Goal: Task Accomplishment & Management: Use online tool/utility

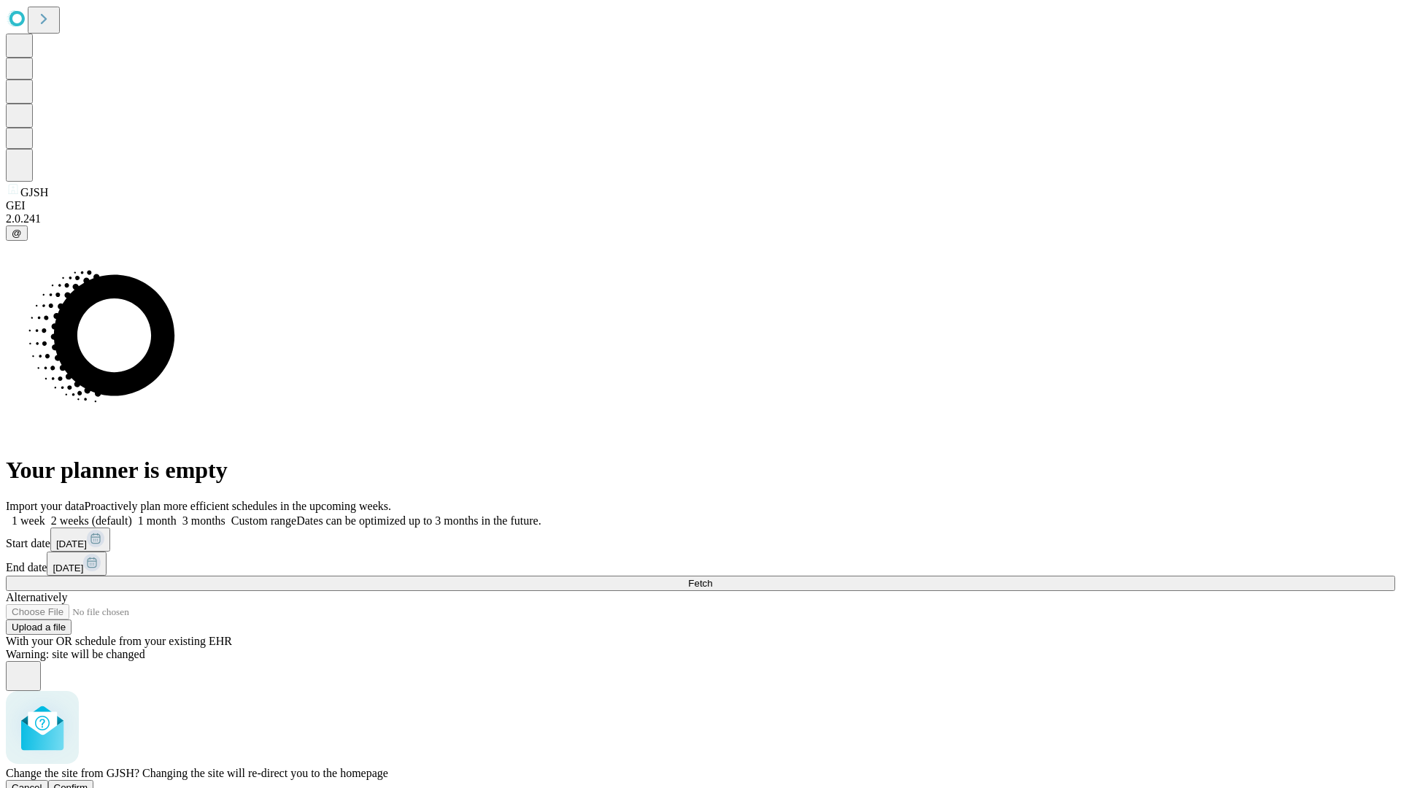
click at [88, 782] on span "Confirm" at bounding box center [71, 787] width 34 height 11
click at [45, 514] on label "1 week" at bounding box center [25, 520] width 39 height 12
click at [712, 578] on span "Fetch" at bounding box center [700, 583] width 24 height 11
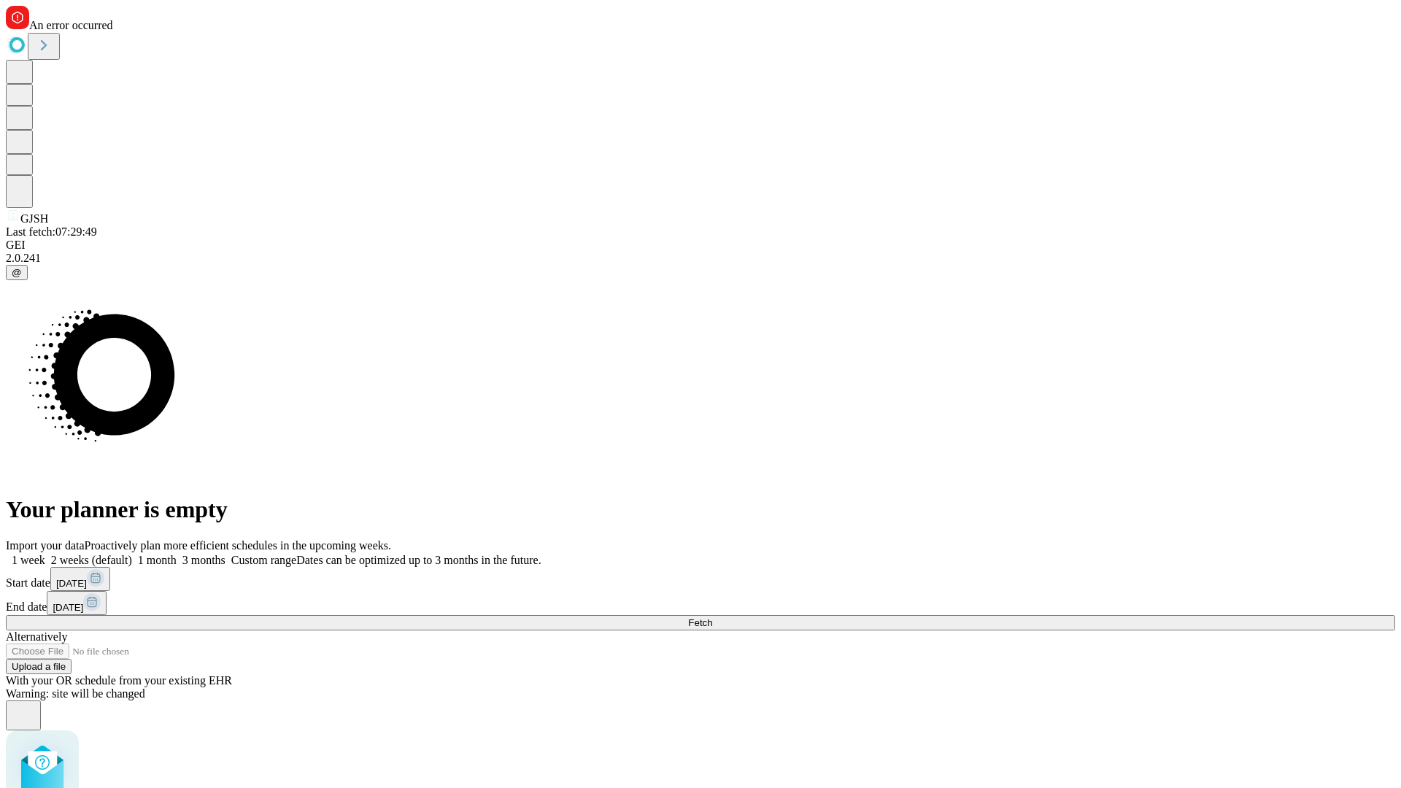
click at [45, 554] on label "1 week" at bounding box center [25, 560] width 39 height 12
click at [712, 617] on span "Fetch" at bounding box center [700, 622] width 24 height 11
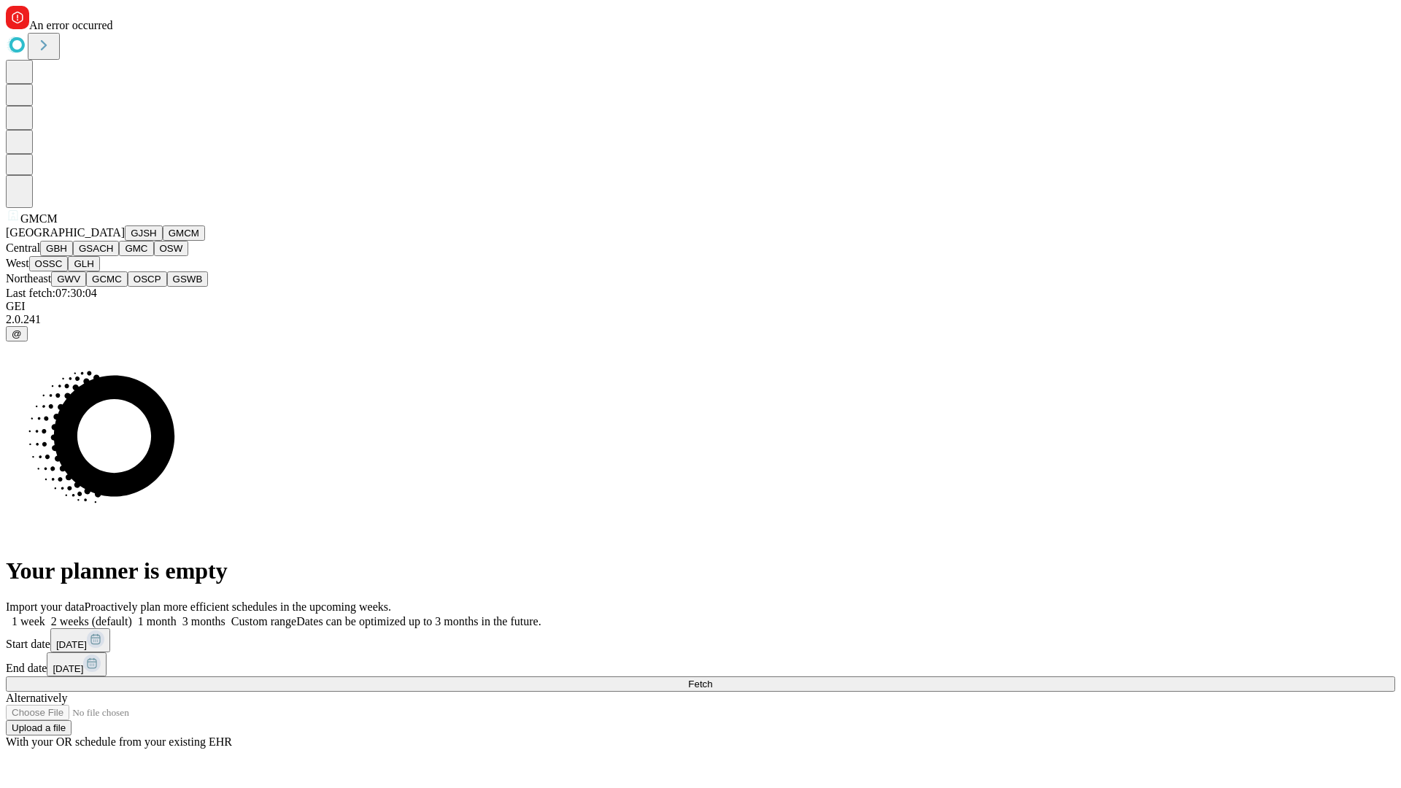
click at [73, 256] on button "GBH" at bounding box center [56, 248] width 33 height 15
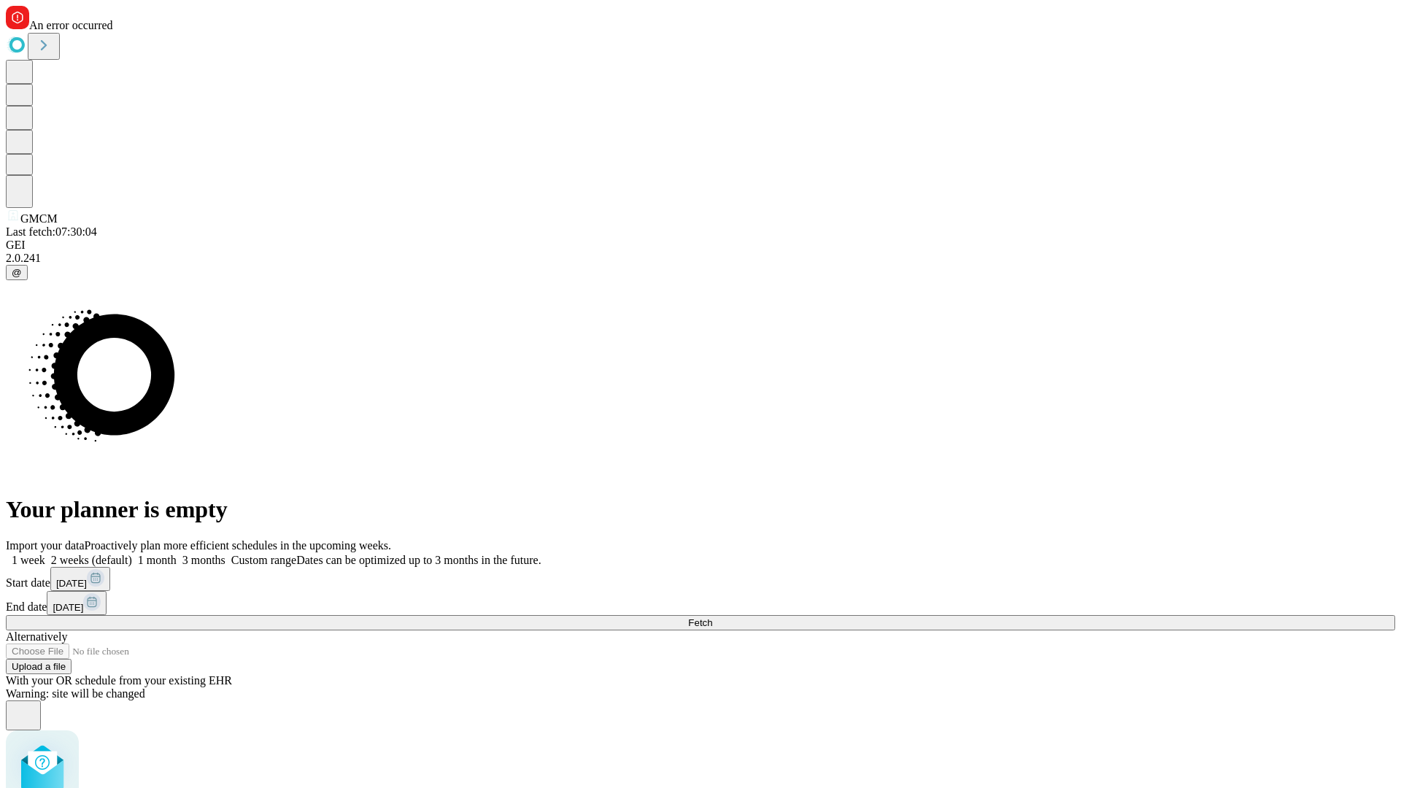
click at [45, 554] on label "1 week" at bounding box center [25, 560] width 39 height 12
click at [712, 617] on span "Fetch" at bounding box center [700, 622] width 24 height 11
click at [45, 554] on label "1 week" at bounding box center [25, 560] width 39 height 12
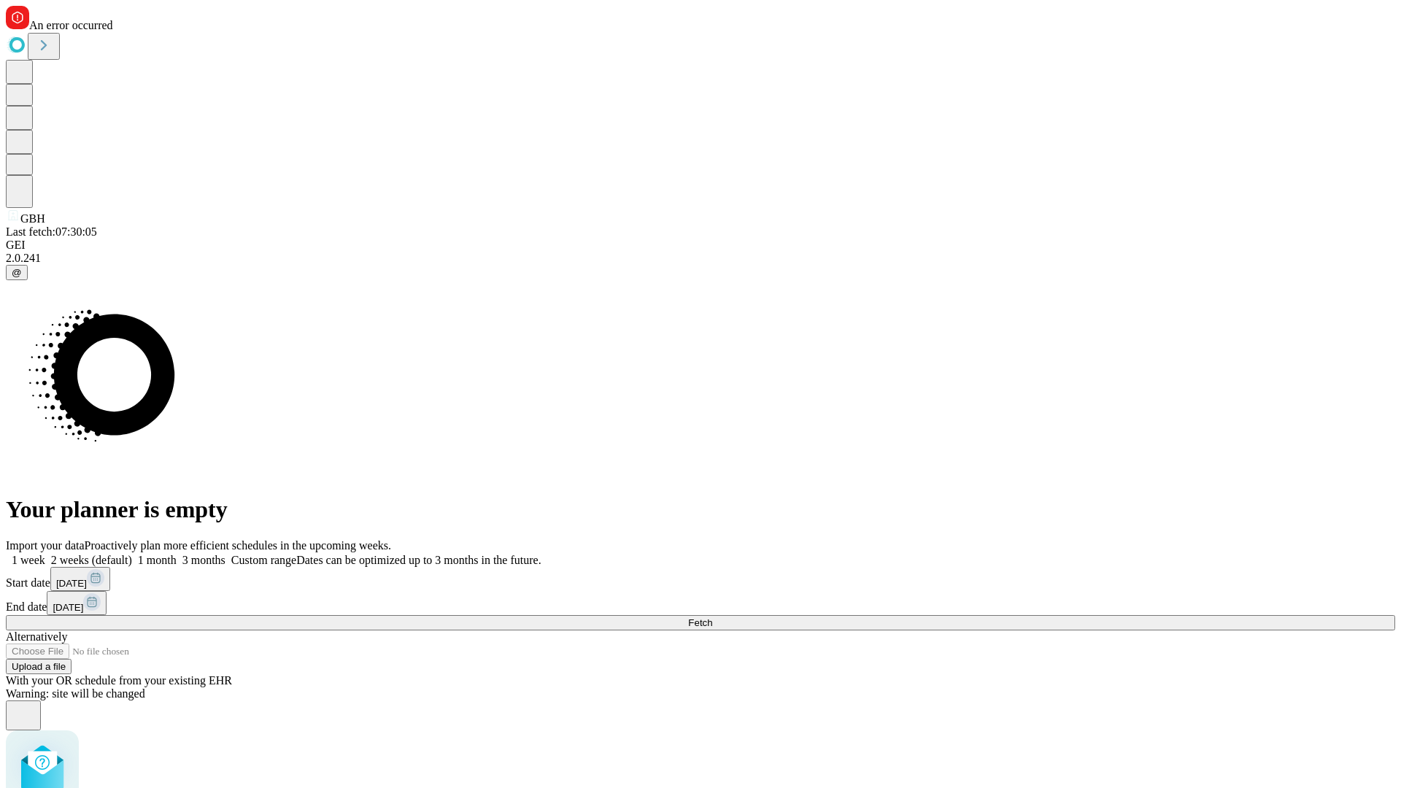
click at [712, 617] on span "Fetch" at bounding box center [700, 622] width 24 height 11
click at [45, 554] on label "1 week" at bounding box center [25, 560] width 39 height 12
click at [712, 617] on span "Fetch" at bounding box center [700, 622] width 24 height 11
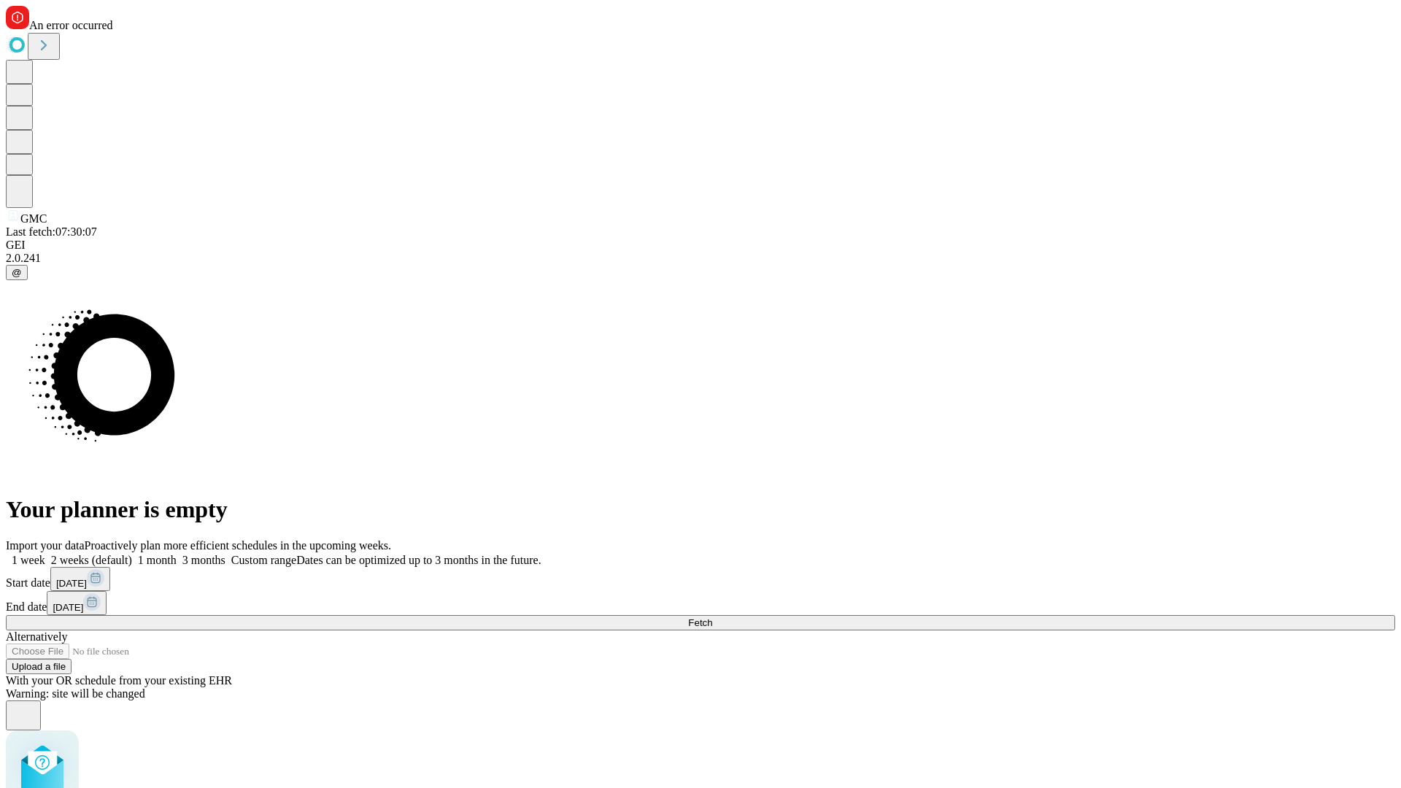
click at [45, 554] on label "1 week" at bounding box center [25, 560] width 39 height 12
click at [712, 617] on span "Fetch" at bounding box center [700, 622] width 24 height 11
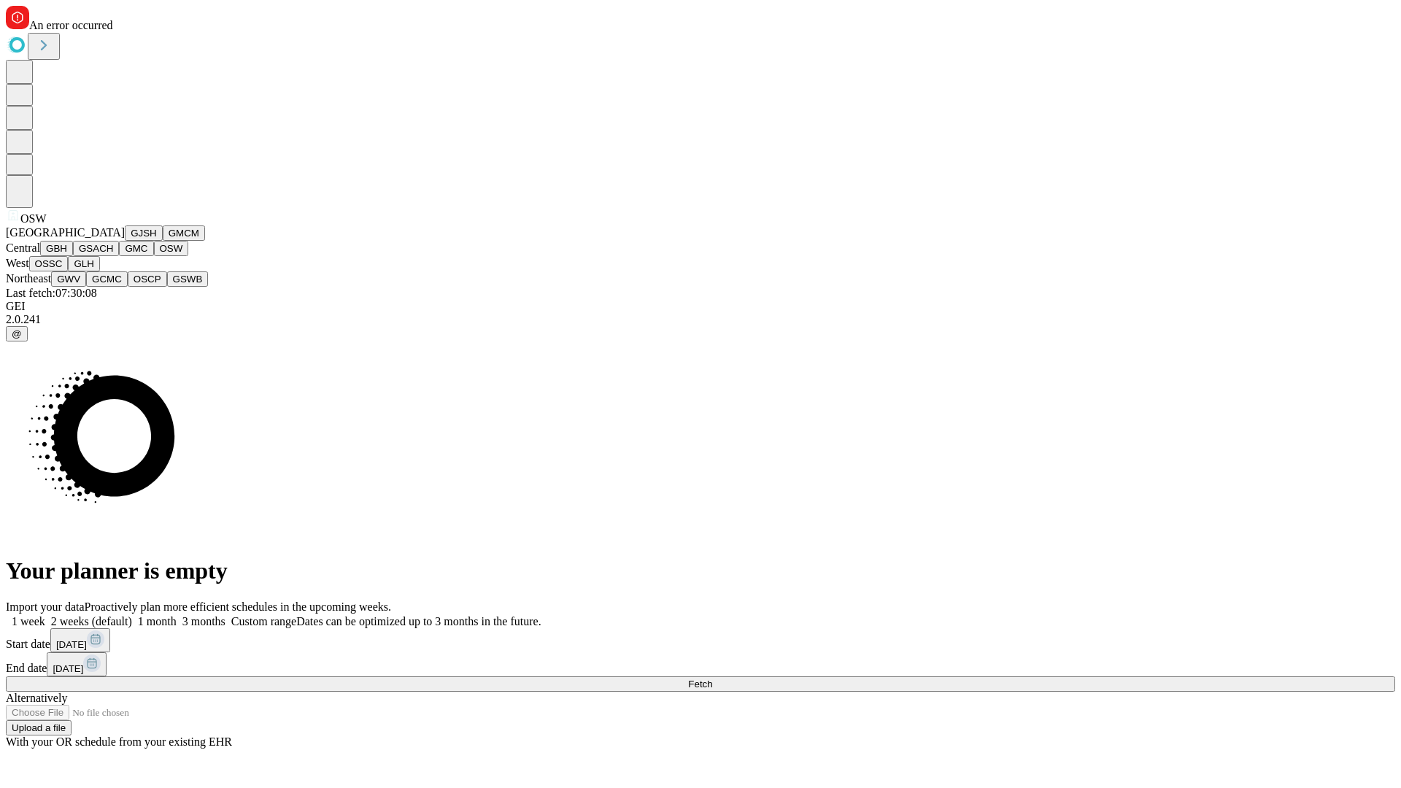
click at [69, 271] on button "OSSC" at bounding box center [48, 263] width 39 height 15
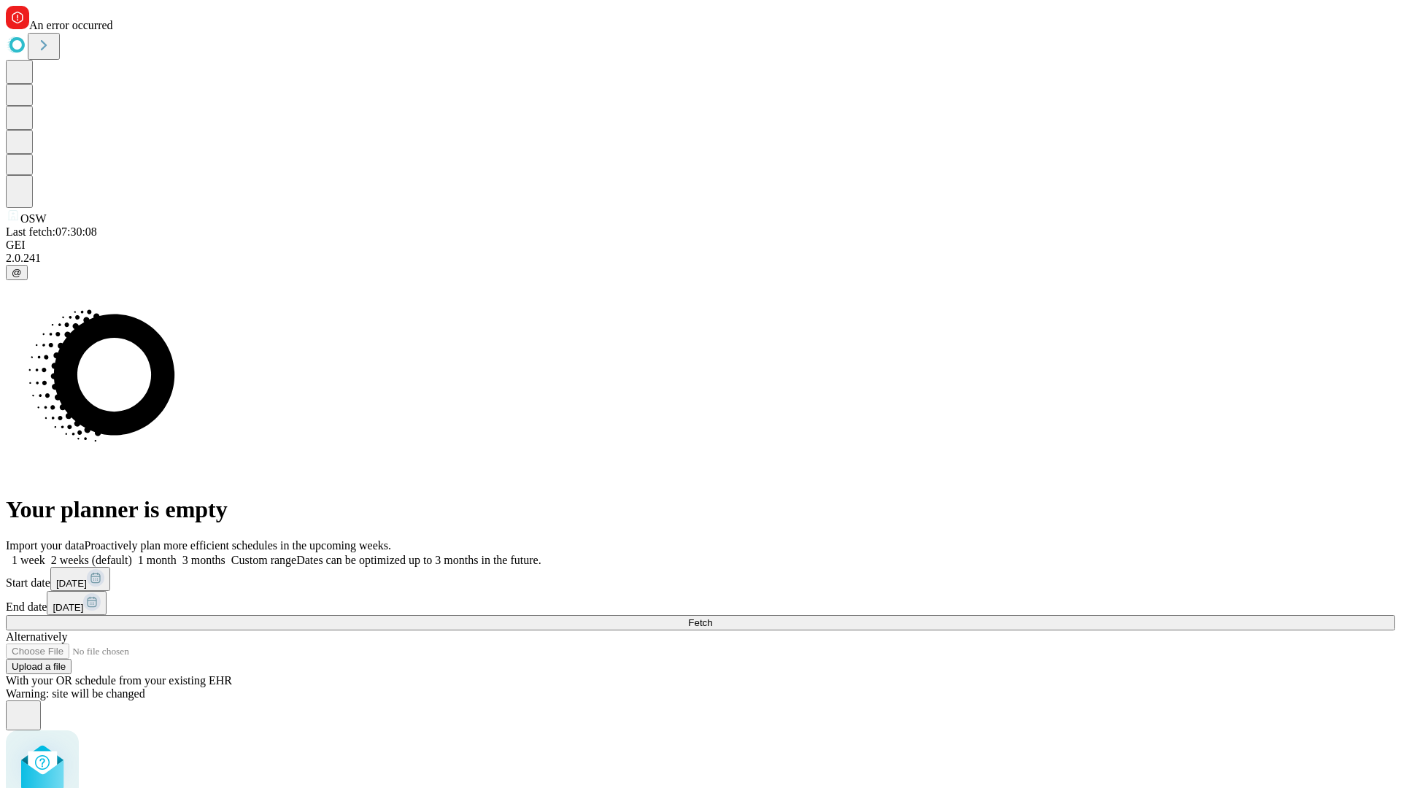
click at [45, 554] on label "1 week" at bounding box center [25, 560] width 39 height 12
click at [712, 617] on span "Fetch" at bounding box center [700, 622] width 24 height 11
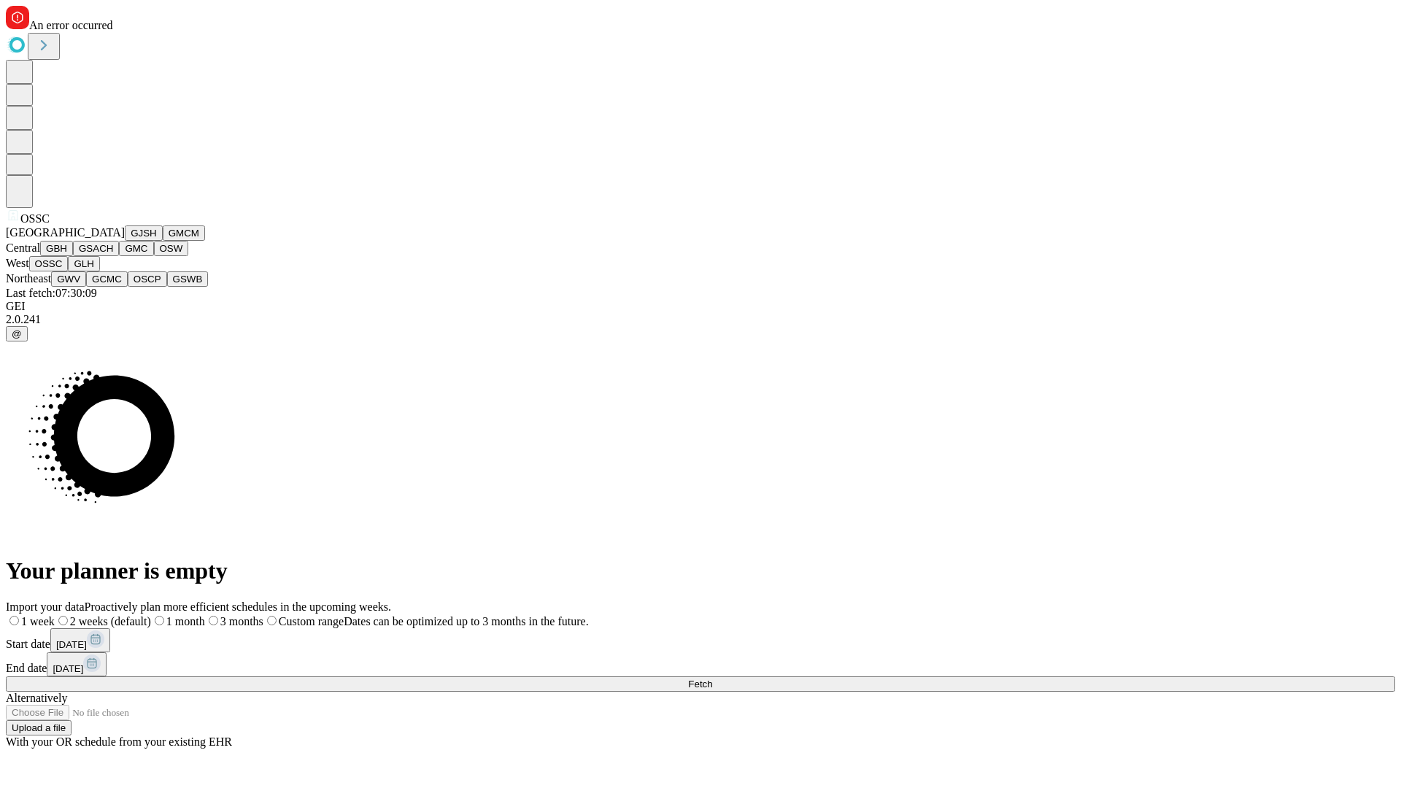
click at [99, 271] on button "GLH" at bounding box center [83, 263] width 31 height 15
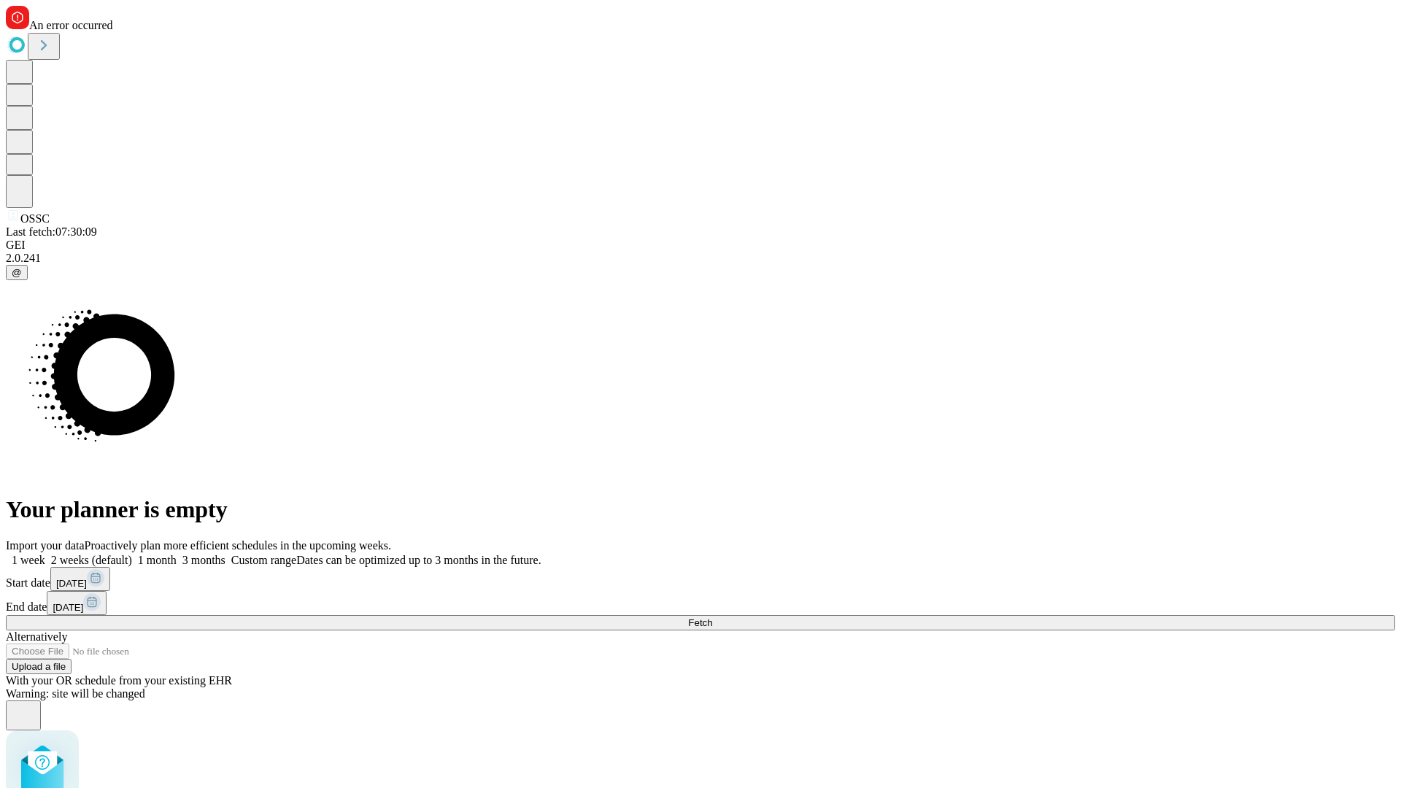
click at [45, 554] on label "1 week" at bounding box center [25, 560] width 39 height 12
click at [712, 617] on span "Fetch" at bounding box center [700, 622] width 24 height 11
click at [45, 554] on label "1 week" at bounding box center [25, 560] width 39 height 12
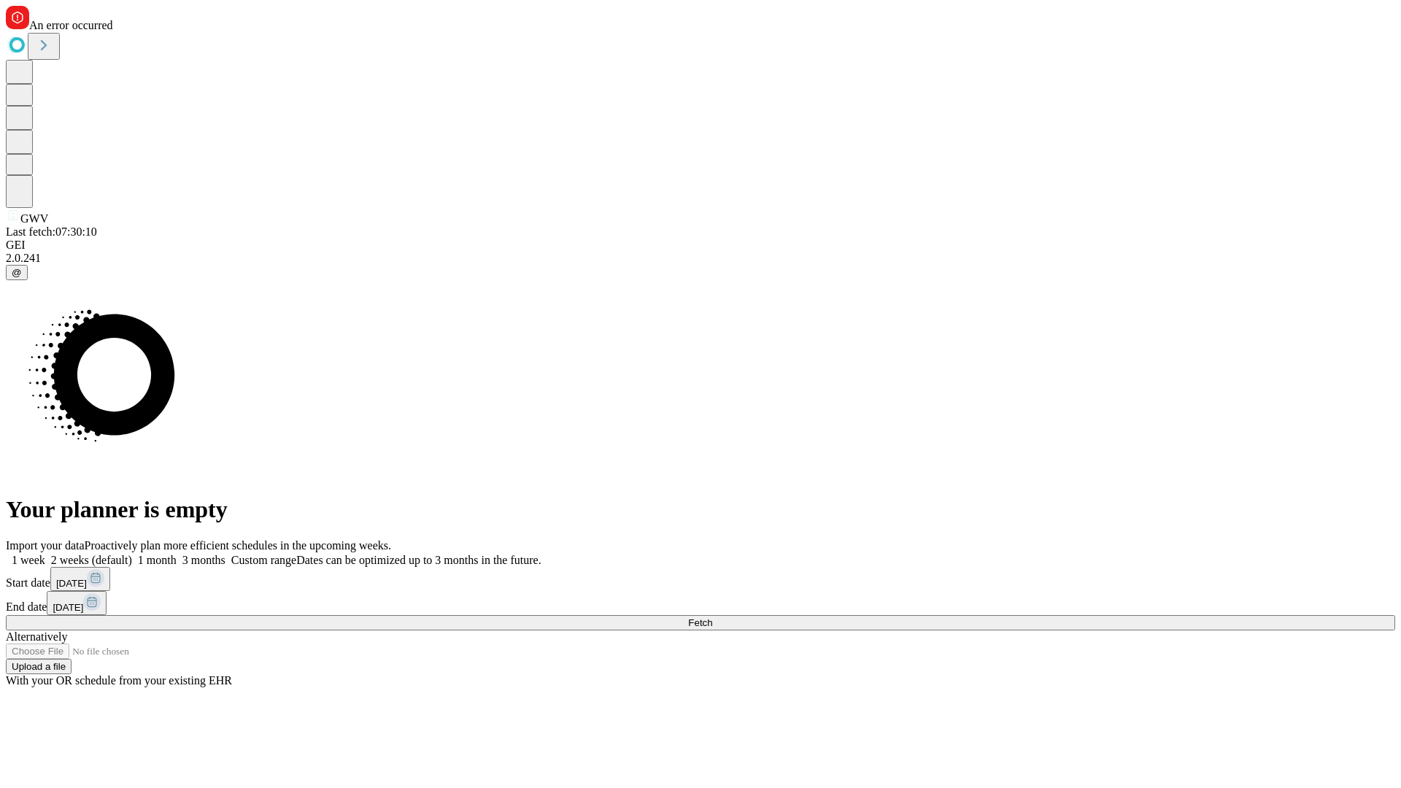
click at [712, 617] on span "Fetch" at bounding box center [700, 622] width 24 height 11
click at [45, 554] on label "1 week" at bounding box center [25, 560] width 39 height 12
click at [712, 617] on span "Fetch" at bounding box center [700, 622] width 24 height 11
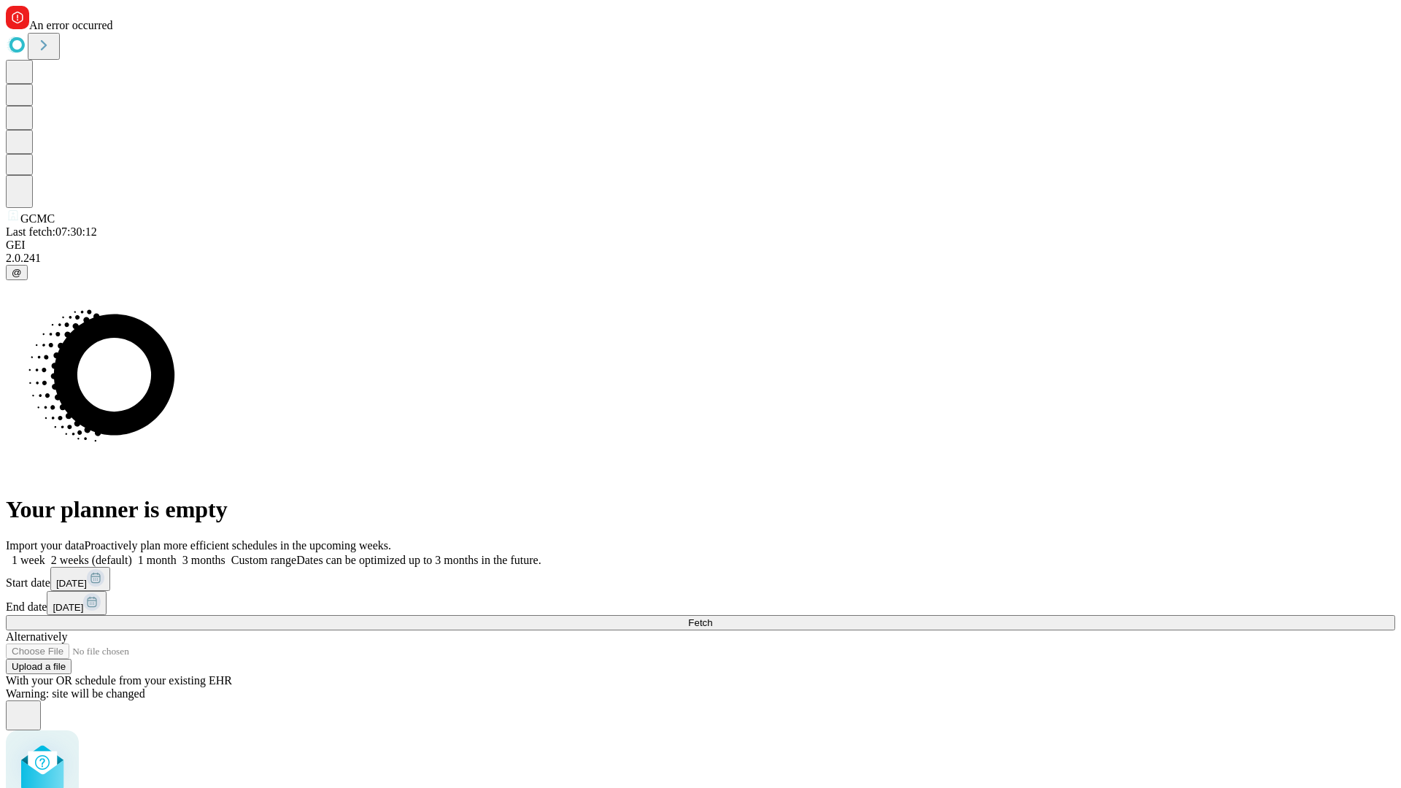
click at [45, 554] on label "1 week" at bounding box center [25, 560] width 39 height 12
click at [712, 617] on span "Fetch" at bounding box center [700, 622] width 24 height 11
click at [45, 554] on label "1 week" at bounding box center [25, 560] width 39 height 12
click at [712, 617] on span "Fetch" at bounding box center [700, 622] width 24 height 11
